Goal: Information Seeking & Learning: Check status

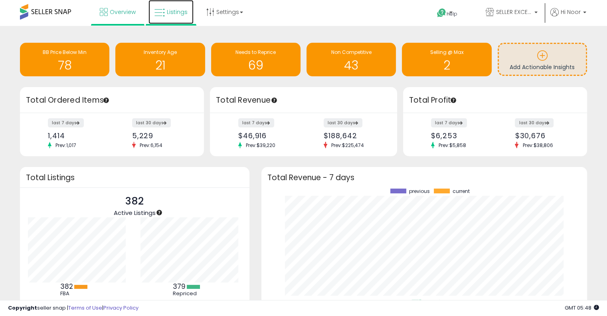
click at [180, 14] on span "Listings" at bounding box center [177, 12] width 21 height 8
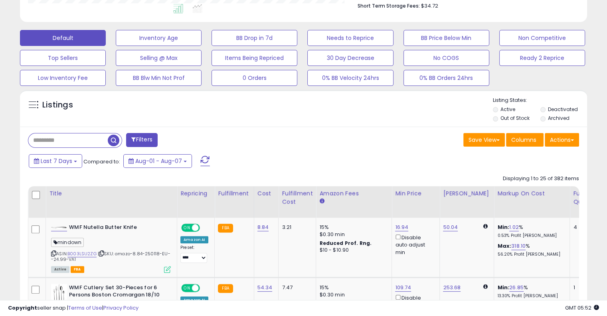
scroll to position [221, 0]
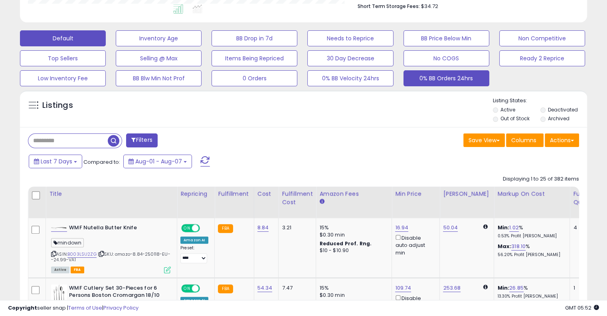
click at [202, 46] on button "0% BB Orders 24hrs" at bounding box center [159, 38] width 86 height 16
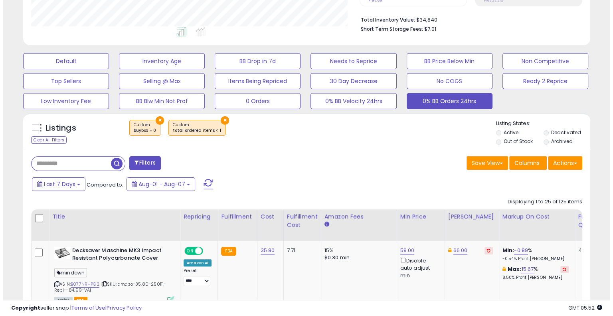
scroll to position [163, 328]
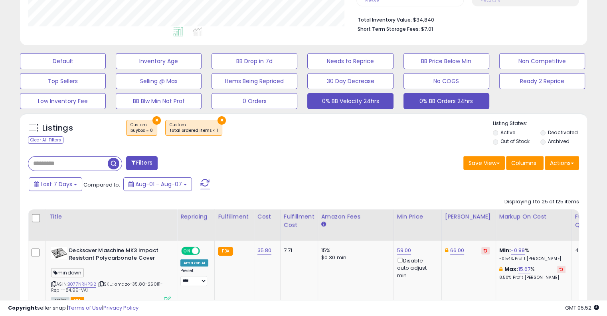
click at [106, 69] on button "0% BB Velocity 24hrs" at bounding box center [63, 61] width 86 height 16
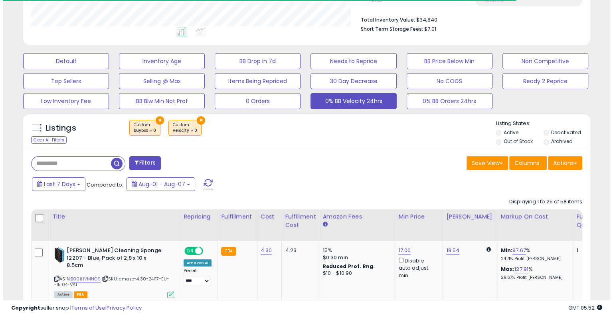
scroll to position [398993, 398829]
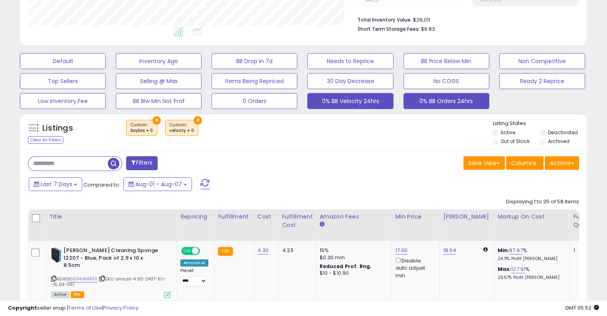
click at [106, 69] on button "0% BB Orders 24hrs" at bounding box center [63, 61] width 86 height 16
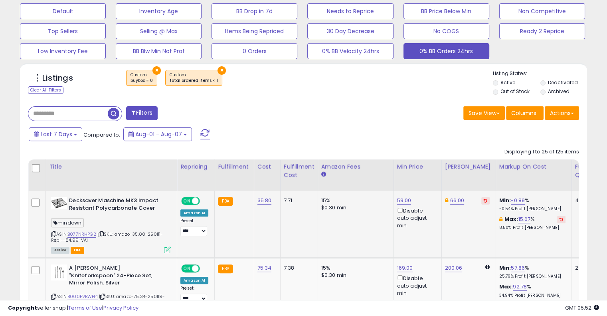
scroll to position [163, 328]
click at [85, 235] on link "B077NRHPG2" at bounding box center [81, 234] width 29 height 7
click at [575, 172] on div "Fulfillable Quantity" at bounding box center [589, 170] width 28 height 17
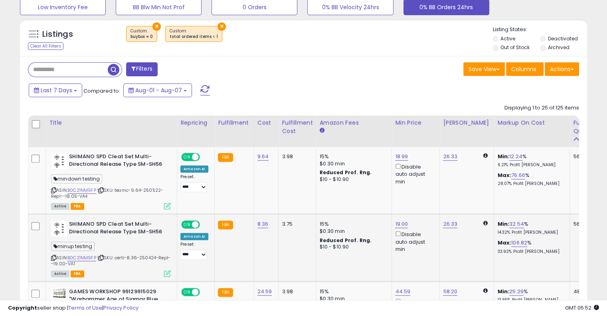
scroll to position [296, 0]
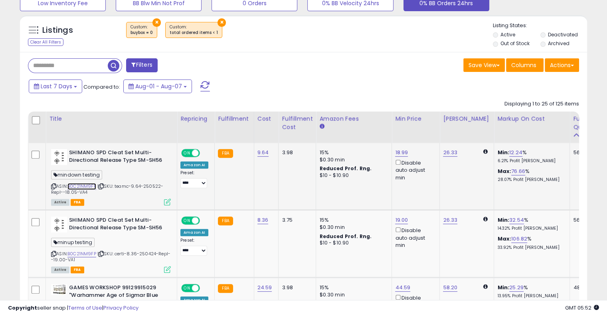
click at [85, 185] on link "B0C21NM9FP" at bounding box center [81, 186] width 29 height 7
